Goal: Contribute content: Add original content to the website for others to see

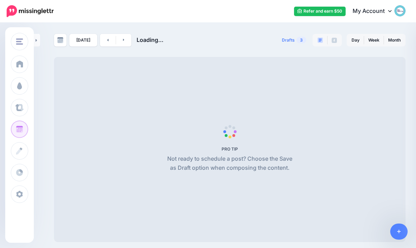
scroll to position [28, 0]
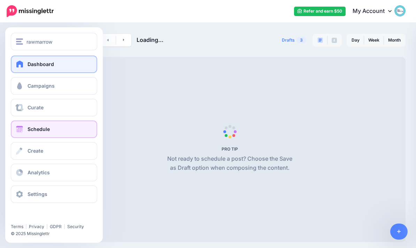
click at [20, 65] on span at bounding box center [19, 63] width 9 height 7
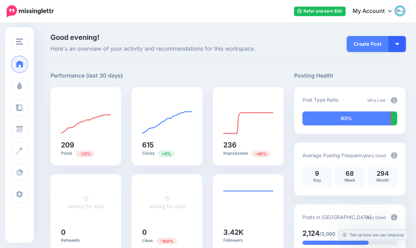
click at [401, 44] on button "button" at bounding box center [397, 44] width 17 height 16
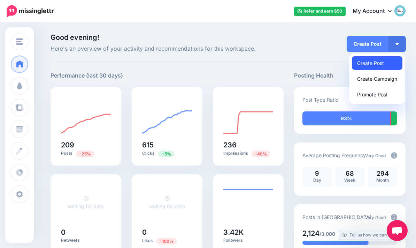
click at [394, 59] on link "Create Post" at bounding box center [377, 63] width 51 height 14
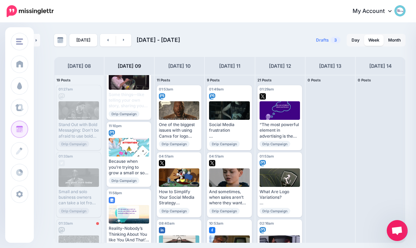
scroll to position [28, 0]
click at [146, 57] on div "[DATE] 09" at bounding box center [129, 66] width 50 height 18
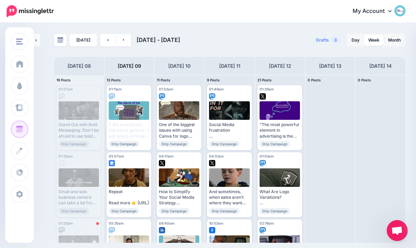
scroll to position [0, 0]
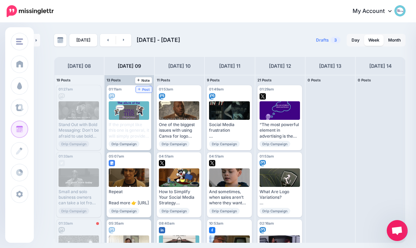
click at [145, 88] on span "Post" at bounding box center [144, 89] width 12 height 3
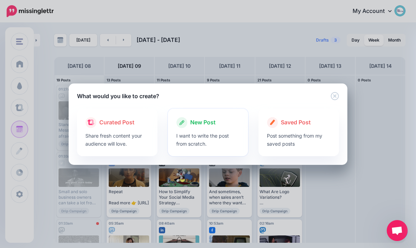
click at [213, 126] on span "New Post" at bounding box center [202, 122] width 25 height 9
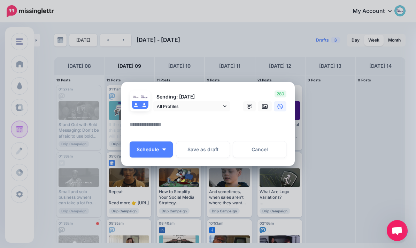
click at [214, 127] on textarea at bounding box center [210, 127] width 160 height 14
paste textarea "**********"
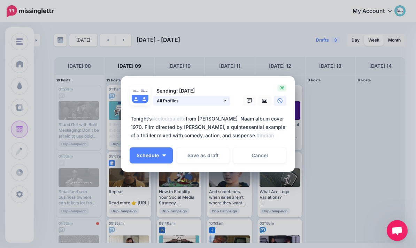
type textarea "**********"
click at [227, 99] on link "All Profiles" at bounding box center [191, 101] width 77 height 10
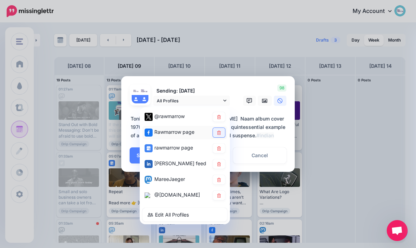
click at [218, 136] on link at bounding box center [219, 132] width 12 height 9
click at [219, 146] on icon at bounding box center [219, 148] width 4 height 4
click at [269, 138] on textarea "**********" at bounding box center [210, 126] width 160 height 25
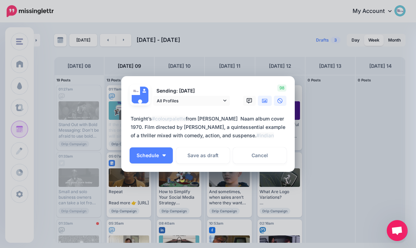
click at [263, 102] on icon at bounding box center [265, 101] width 6 height 6
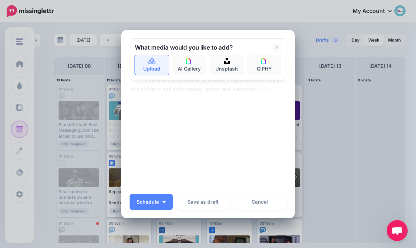
click at [149, 59] on icon at bounding box center [152, 61] width 8 height 6
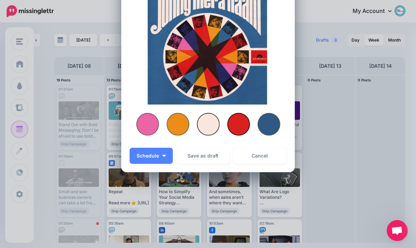
scroll to position [136, 0]
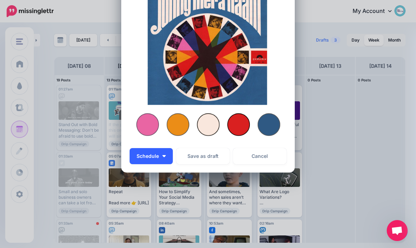
click at [166, 156] on img "button" at bounding box center [163, 156] width 3 height 2
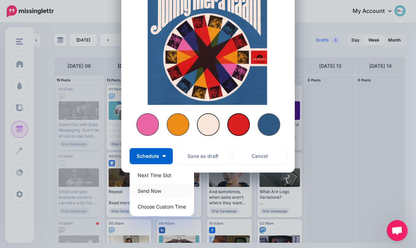
click at [170, 189] on link "Send Now" at bounding box center [161, 191] width 59 height 14
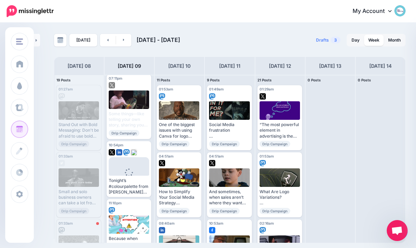
scroll to position [678, 0]
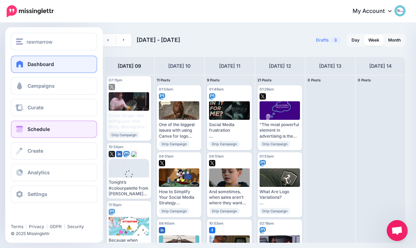
click at [21, 63] on span at bounding box center [19, 63] width 9 height 7
